Goal: Transaction & Acquisition: Purchase product/service

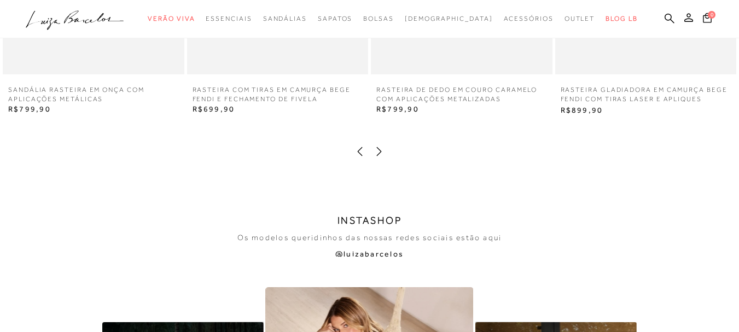
scroll to position [1878, 0]
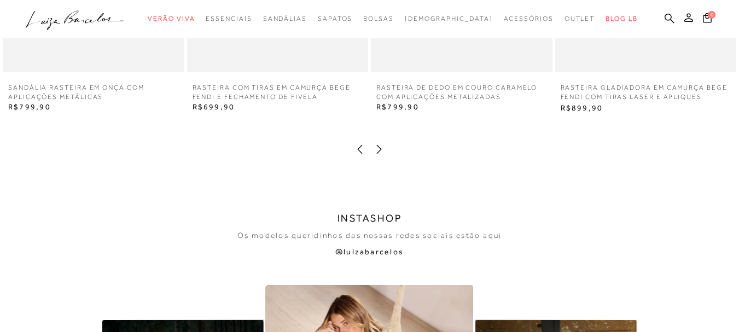
click at [381, 145] on icon at bounding box center [379, 149] width 11 height 11
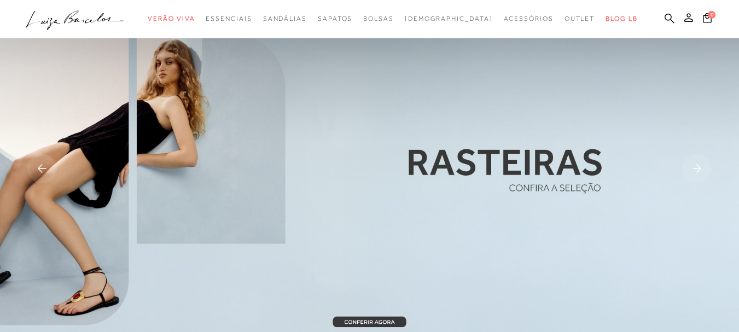
scroll to position [0, 0]
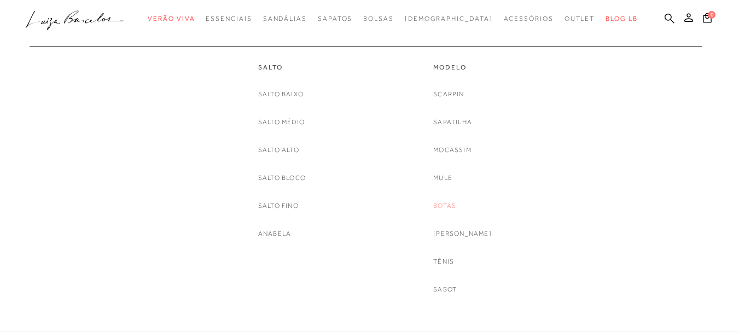
click at [456, 210] on link "Botas" at bounding box center [445, 205] width 23 height 11
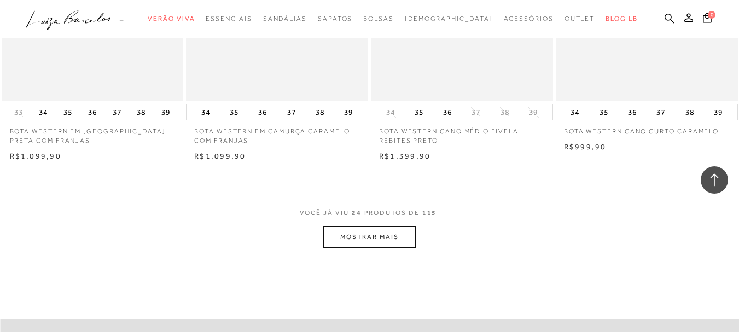
scroll to position [2135, 0]
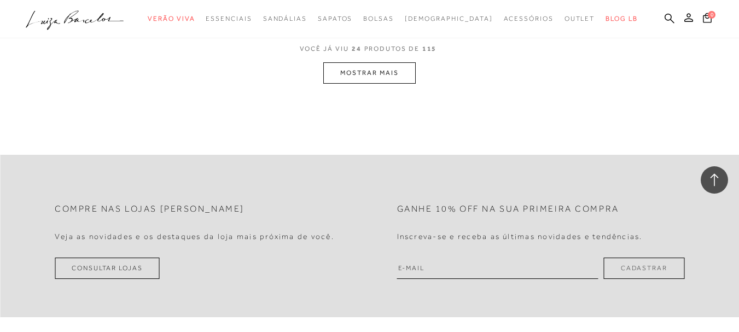
click at [397, 74] on button "MOSTRAR MAIS" at bounding box center [369, 72] width 92 height 21
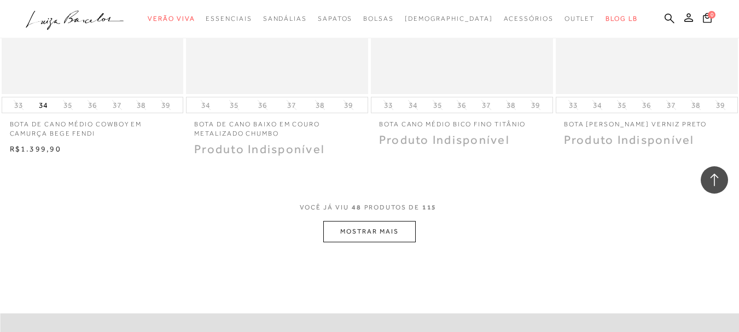
scroll to position [4039, 0]
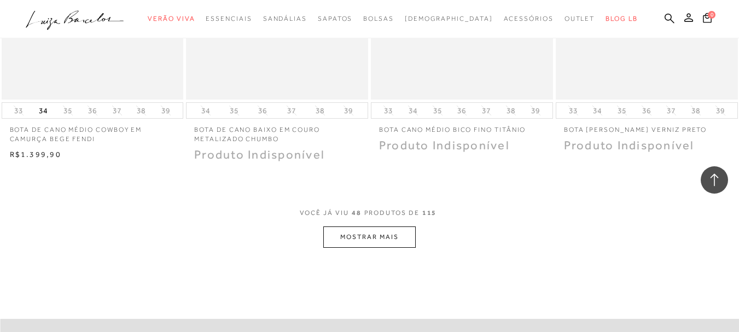
click at [406, 232] on button "MOSTRAR MAIS" at bounding box center [369, 237] width 92 height 21
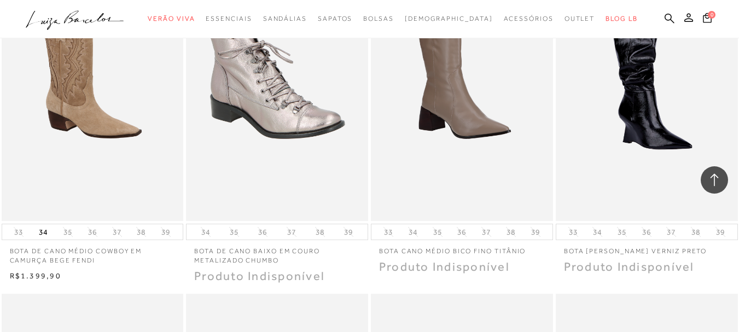
scroll to position [3984, 0]
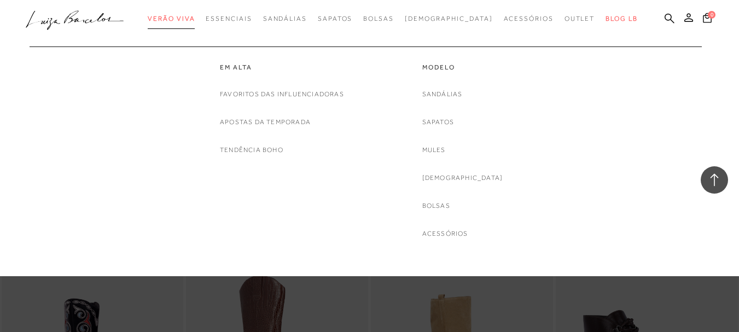
click at [195, 15] on span "Verão Viva" at bounding box center [171, 19] width 47 height 8
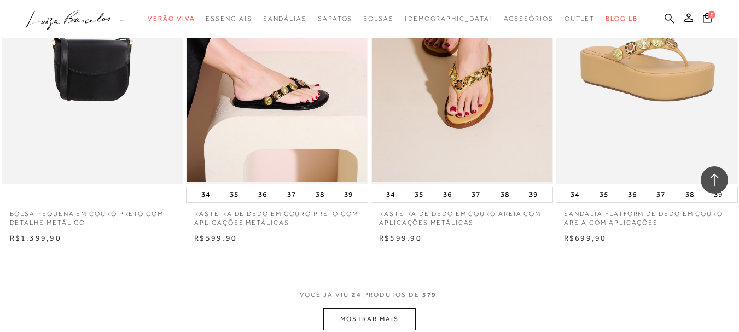
scroll to position [2080, 0]
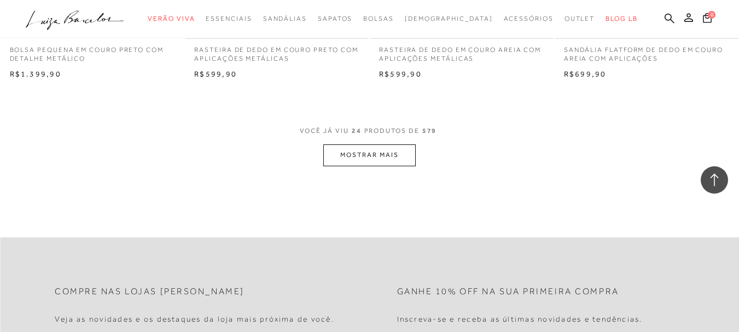
click at [406, 158] on button "MOSTRAR MAIS" at bounding box center [369, 155] width 92 height 21
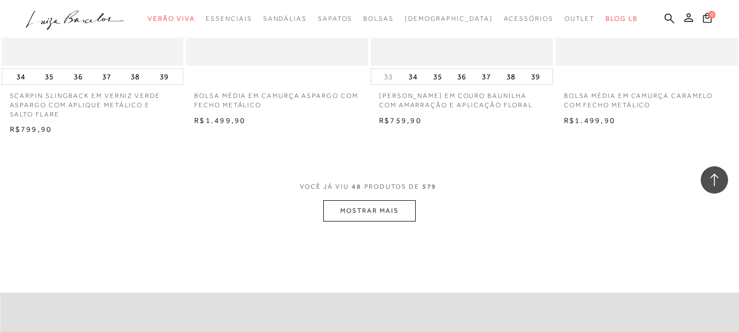
scroll to position [4105, 0]
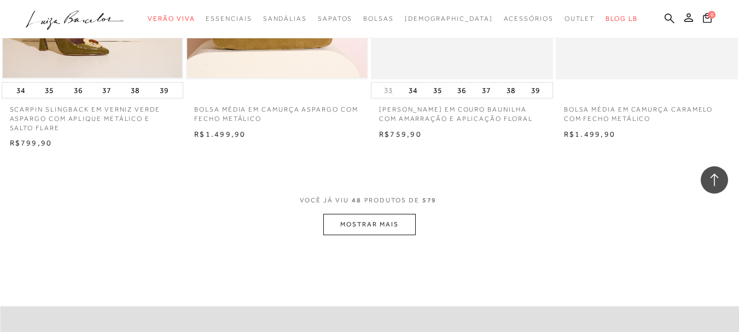
click at [395, 223] on button "MOSTRAR MAIS" at bounding box center [369, 224] width 92 height 21
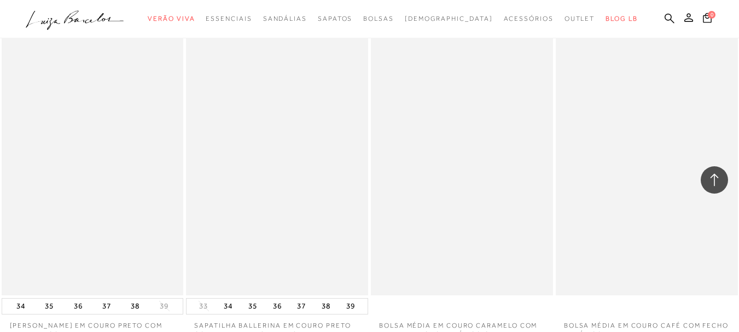
scroll to position [6240, 0]
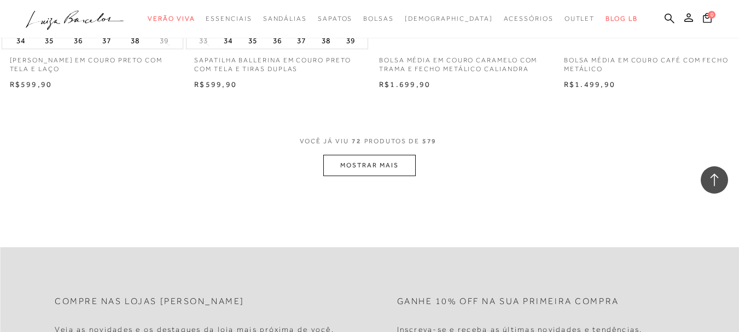
click at [408, 163] on button "MOSTRAR MAIS" at bounding box center [369, 165] width 92 height 21
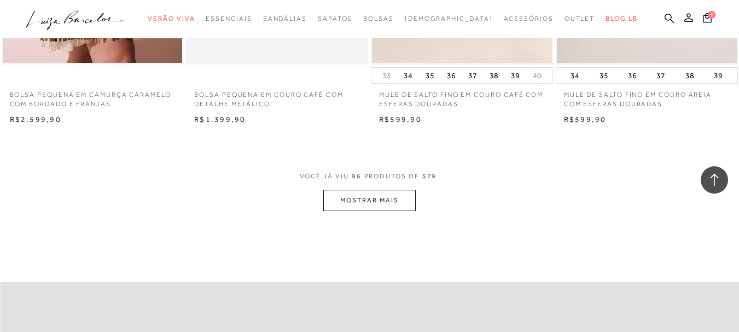
scroll to position [8265, 0]
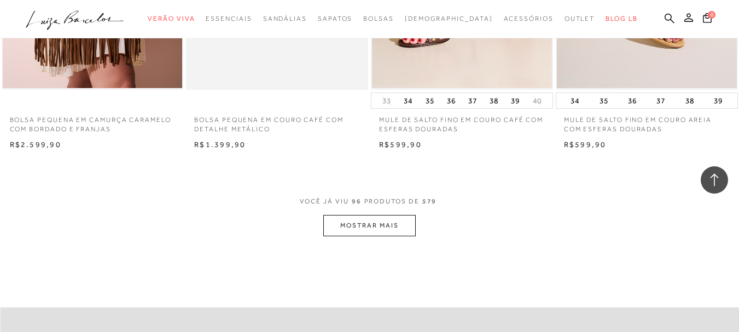
click at [372, 235] on button "MOSTRAR MAIS" at bounding box center [369, 225] width 92 height 21
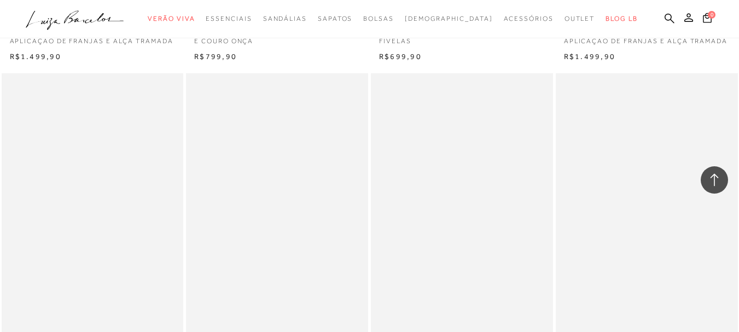
scroll to position [10181, 0]
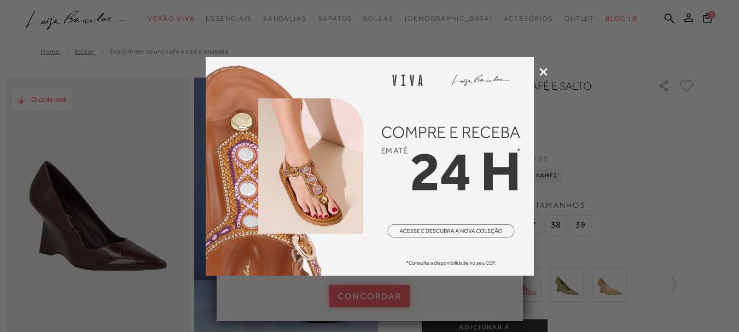
click at [545, 68] on icon at bounding box center [544, 72] width 8 height 8
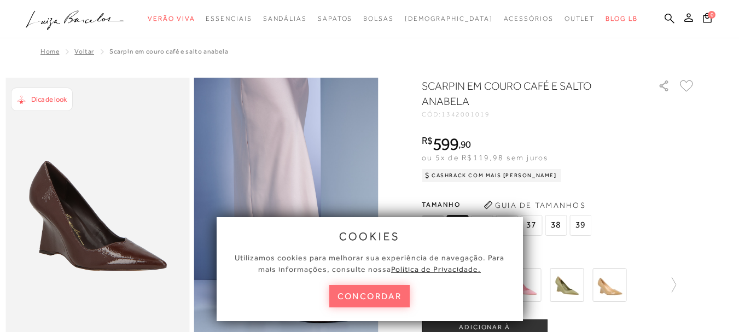
click at [405, 299] on button "concordar" at bounding box center [370, 296] width 81 height 22
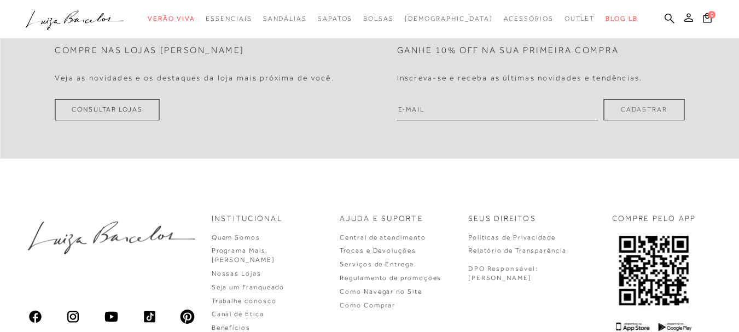
scroll to position [931, 0]
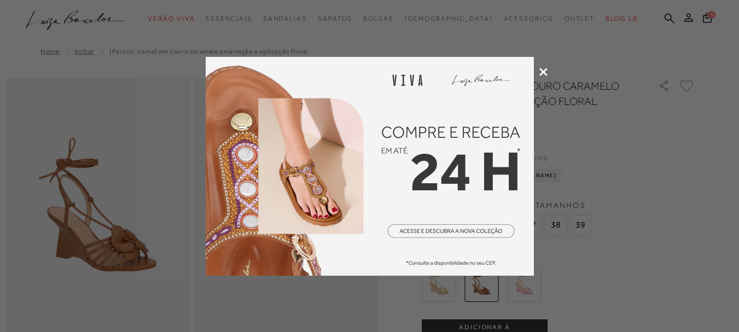
click at [544, 71] on icon at bounding box center [544, 72] width 8 height 8
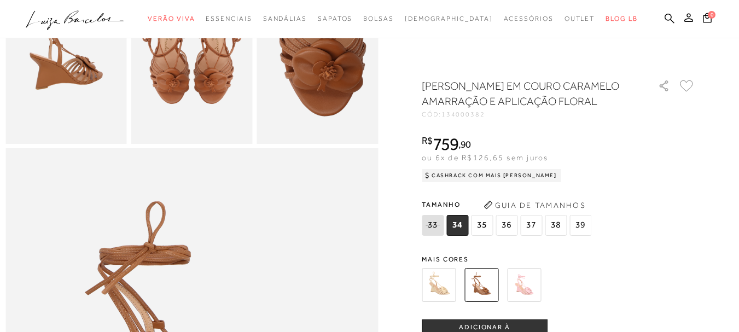
scroll to position [438, 0]
